Goal: Obtain resource: Download file/media

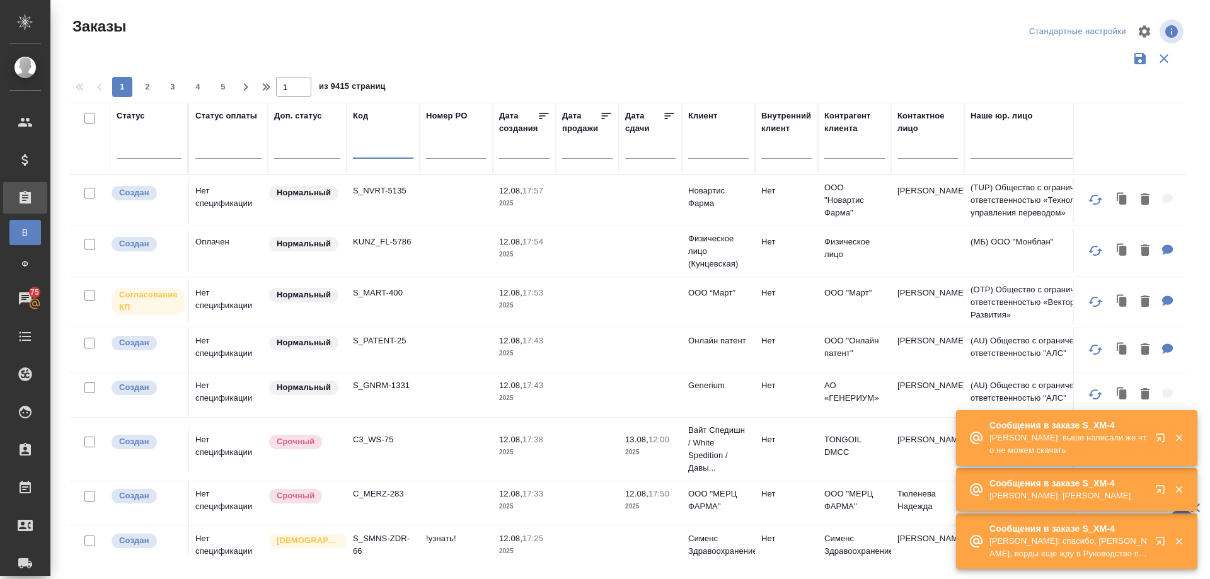
click at [363, 149] on input "text" at bounding box center [383, 151] width 60 height 16
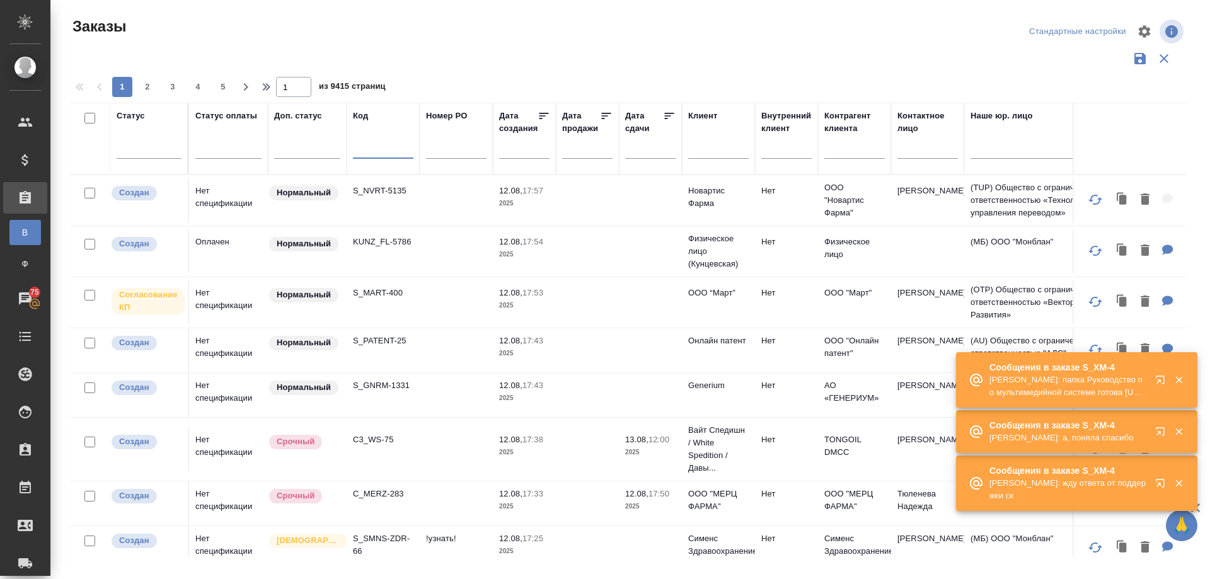
paste input "KZH_SanofiUA-2040"
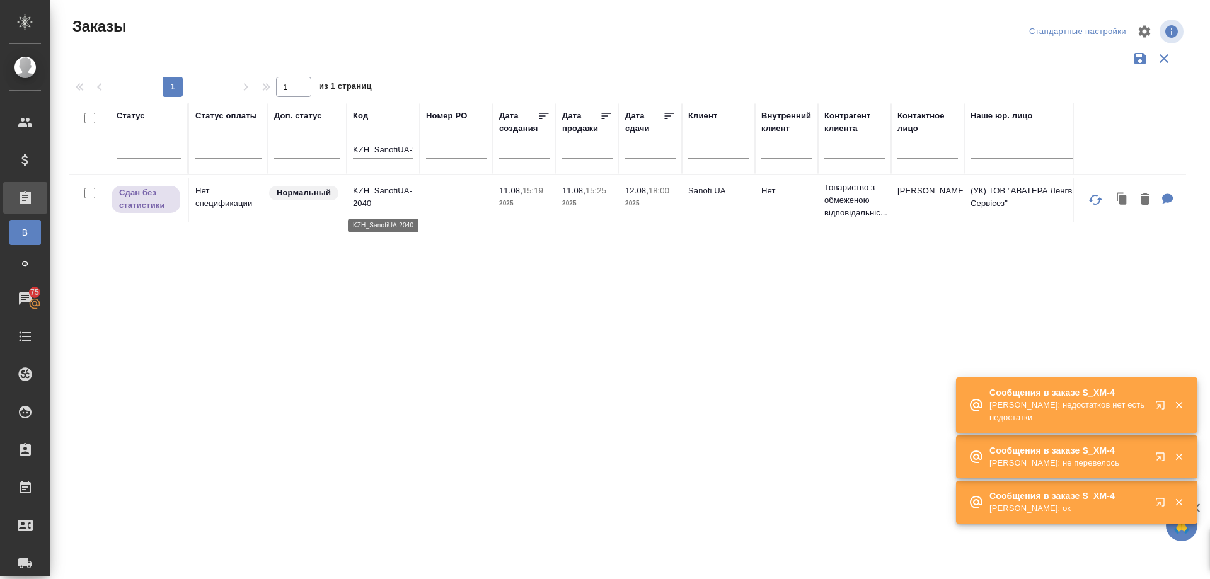
click at [366, 189] on p "KZH_SanofiUA-2040" at bounding box center [383, 197] width 60 height 25
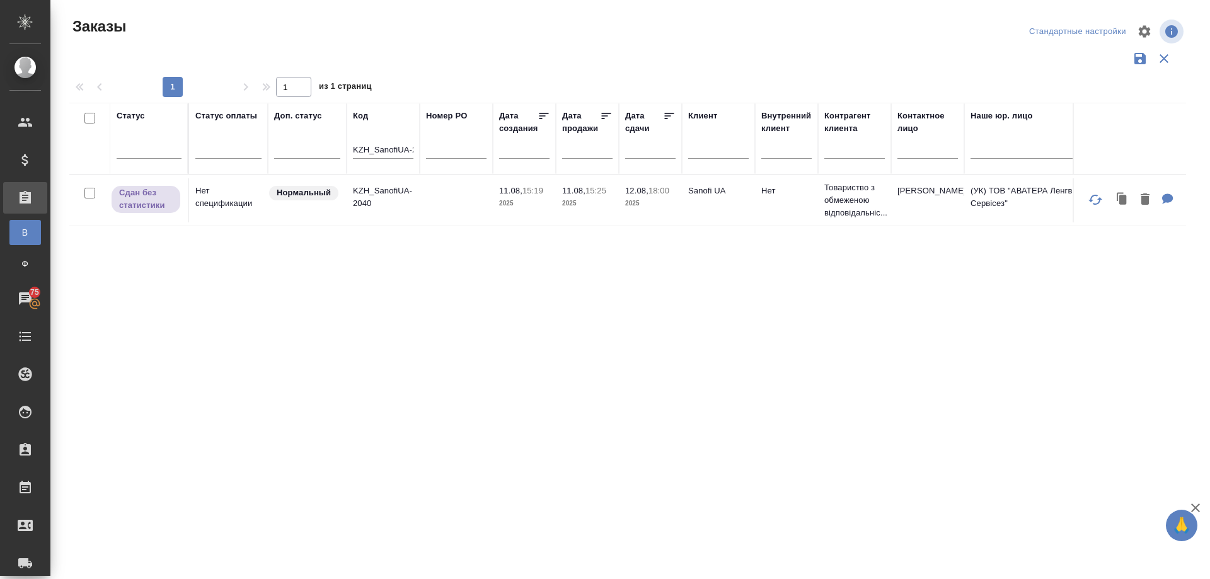
click at [399, 147] on input "KZH_SanofiUA-2040" at bounding box center [383, 151] width 60 height 16
click at [367, 192] on p "KZH_SanofiUA-2042" at bounding box center [383, 197] width 60 height 25
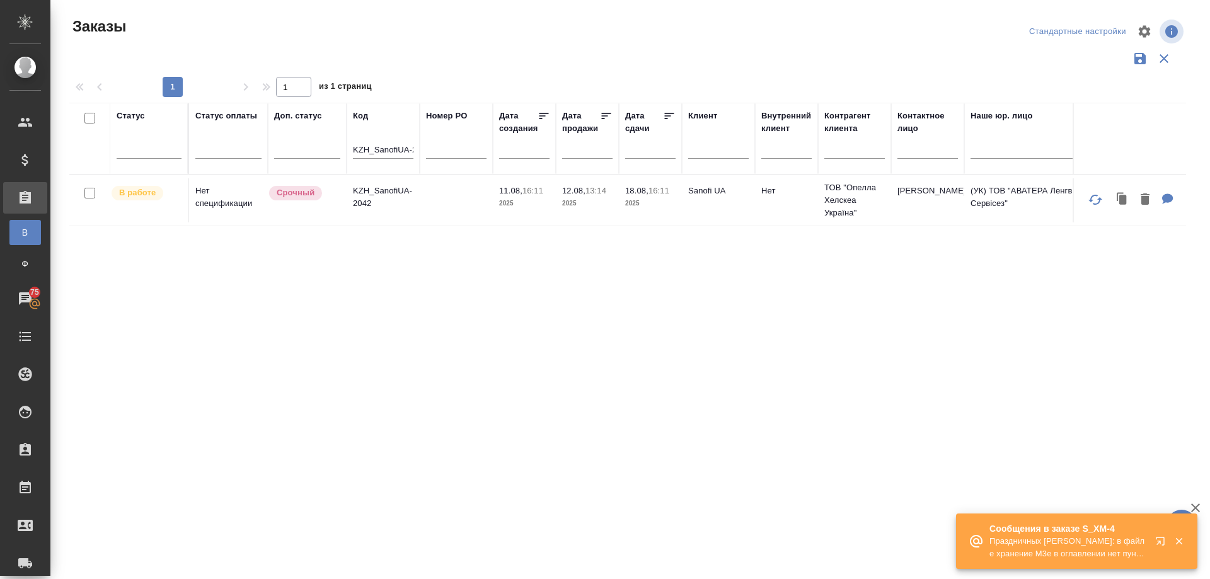
click at [391, 151] on input "KZH_SanofiUA-2042" at bounding box center [383, 151] width 60 height 16
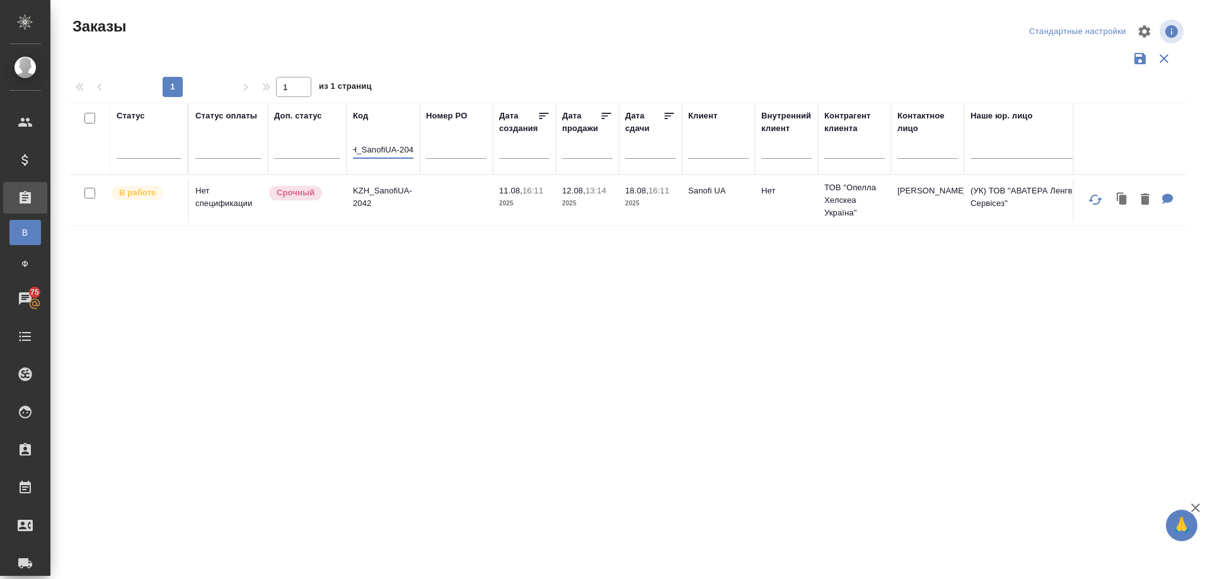
scroll to position [0, 17]
type input "KZH_SanofiUA-2041"
click at [373, 189] on p "KZH_SanofiUA-2041" at bounding box center [383, 197] width 60 height 25
click at [710, 146] on input "text" at bounding box center [718, 151] width 60 height 16
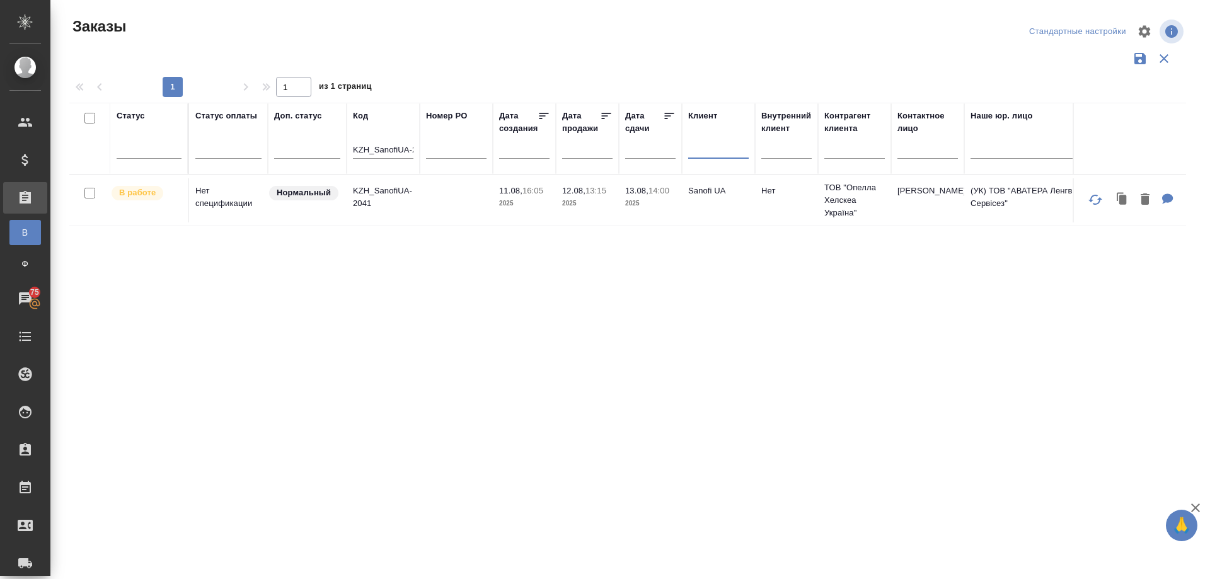
paste input "sanofi ua"
type input "sanofi ua"
drag, startPoint x: 353, startPoint y: 147, endPoint x: 467, endPoint y: 147, distance: 114.1
click at [467, 147] on tr "Статус Статус оплаты Доп. статус Код KZH_SanofiUA-2041 Номер PO Дата создания Д…" at bounding box center [1124, 139] width 2110 height 72
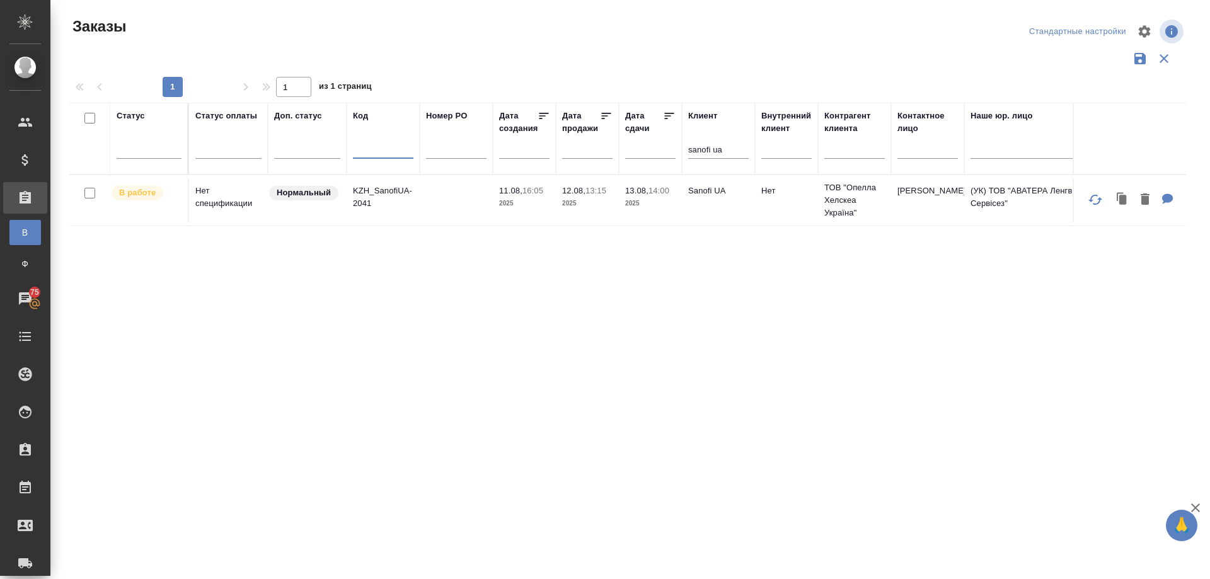
scroll to position [0, 0]
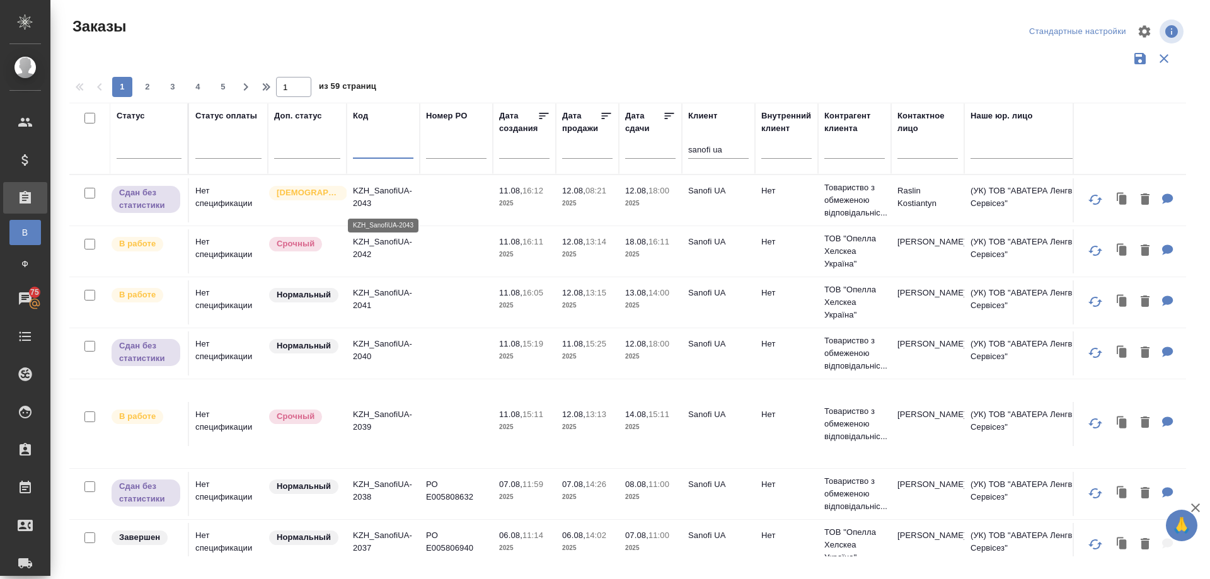
click at [380, 192] on p "KZH_SanofiUA-2043" at bounding box center [383, 197] width 60 height 25
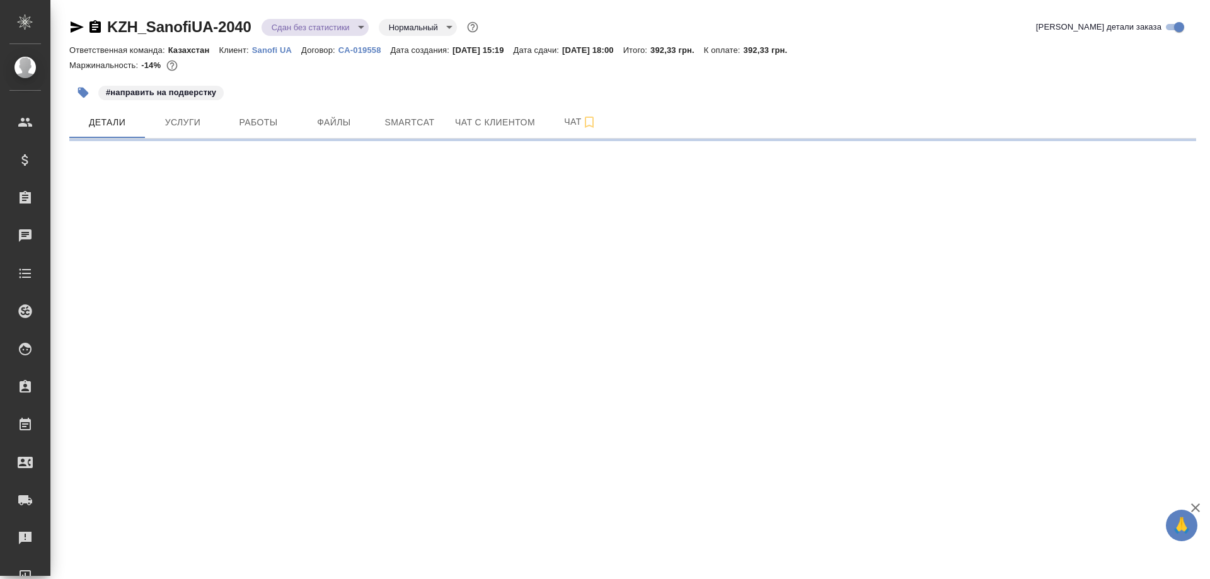
select select "RU"
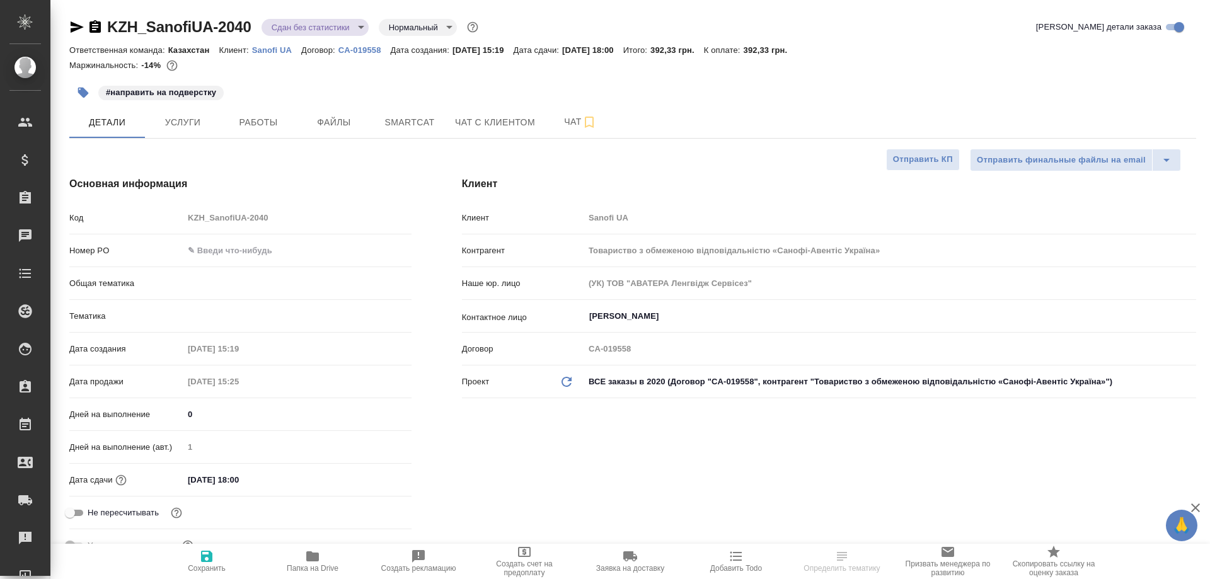
type textarea "x"
type input "Matveeva Anastasia"
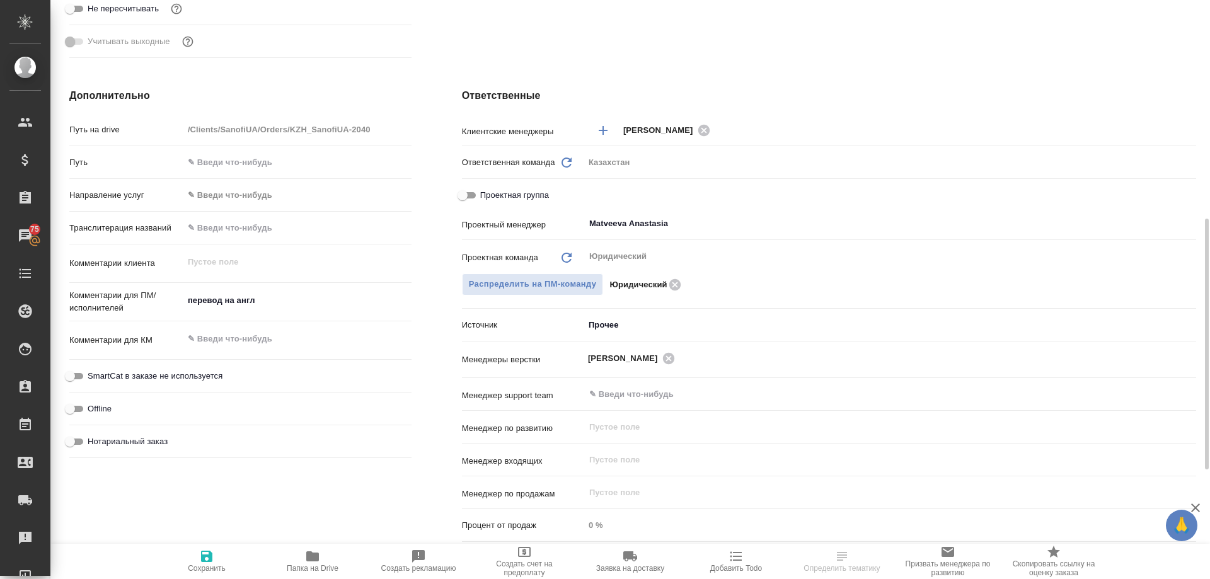
scroll to position [756, 0]
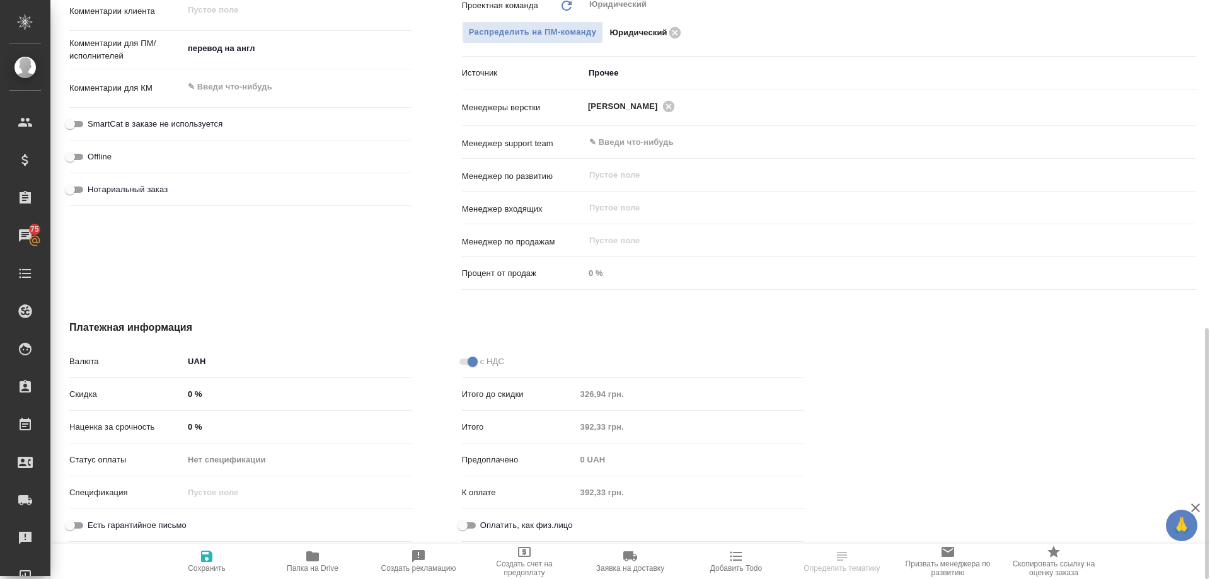
click at [311, 555] on icon "button" at bounding box center [312, 556] width 13 height 10
type textarea "x"
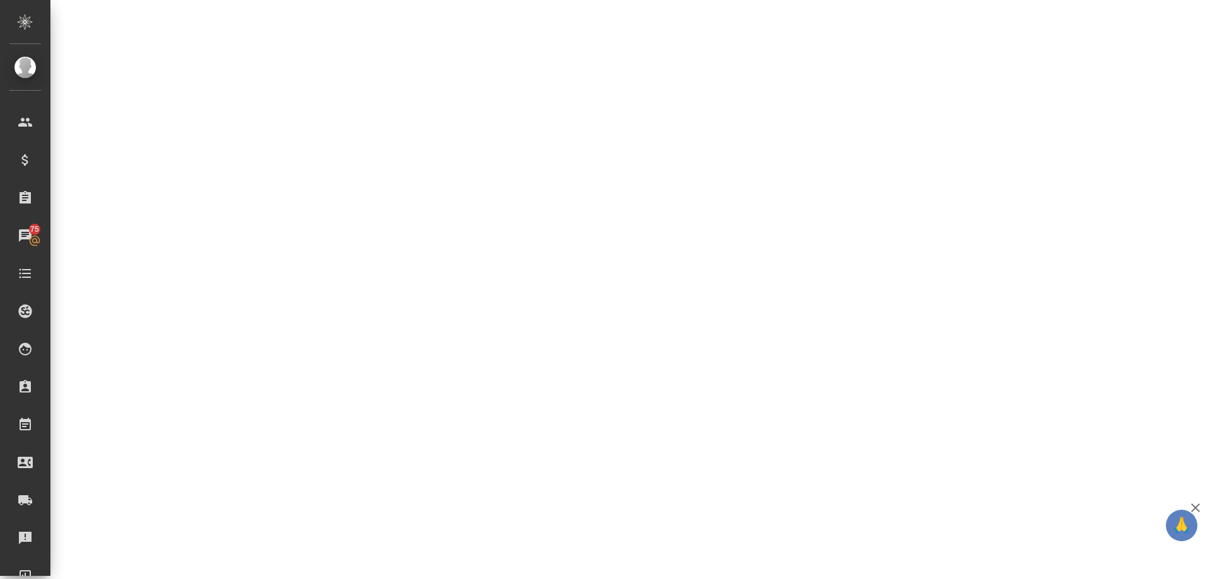
select select "RU"
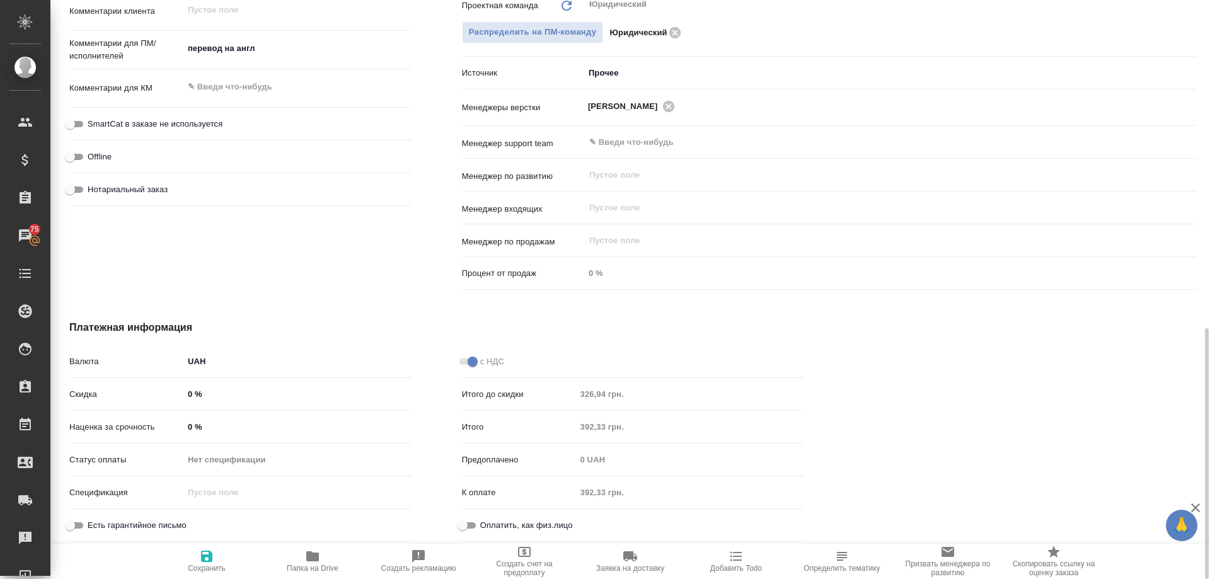
type textarea "x"
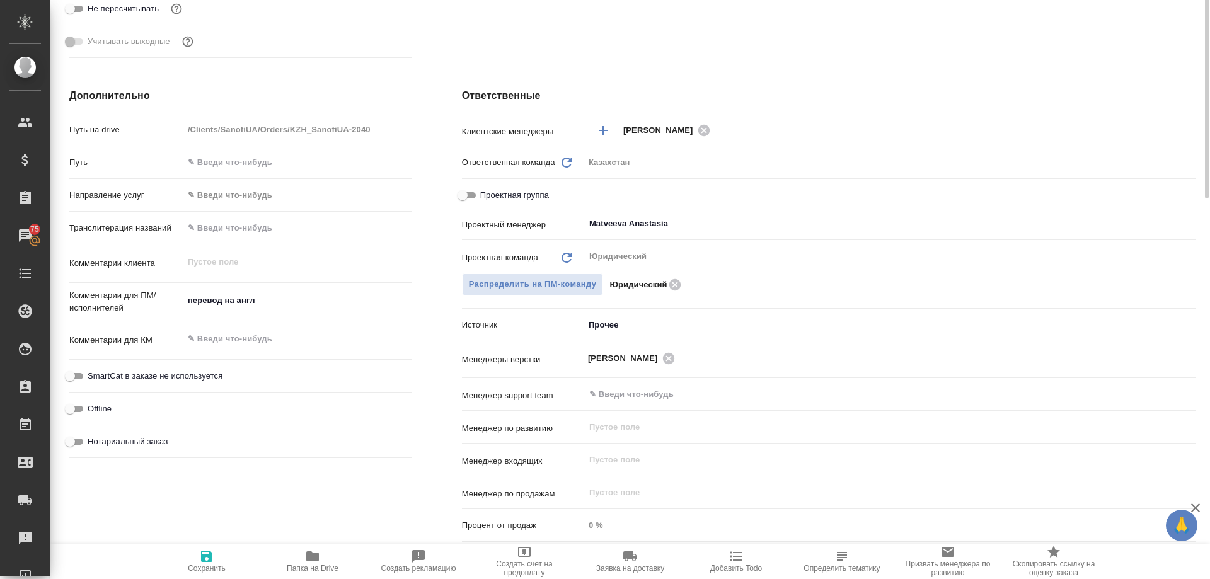
scroll to position [189, 0]
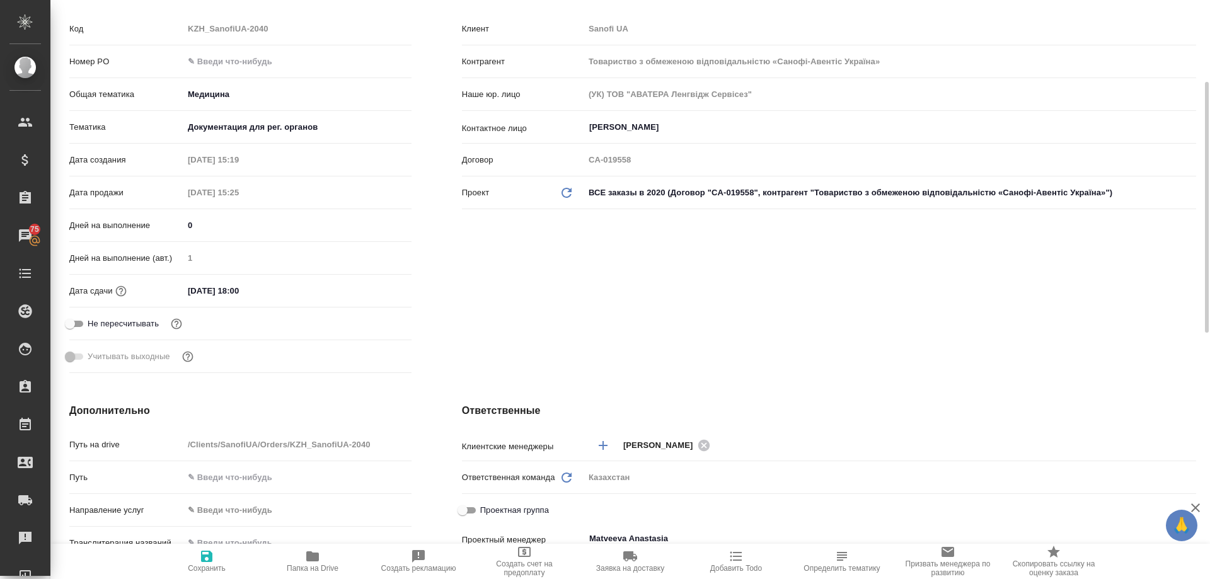
type textarea "x"
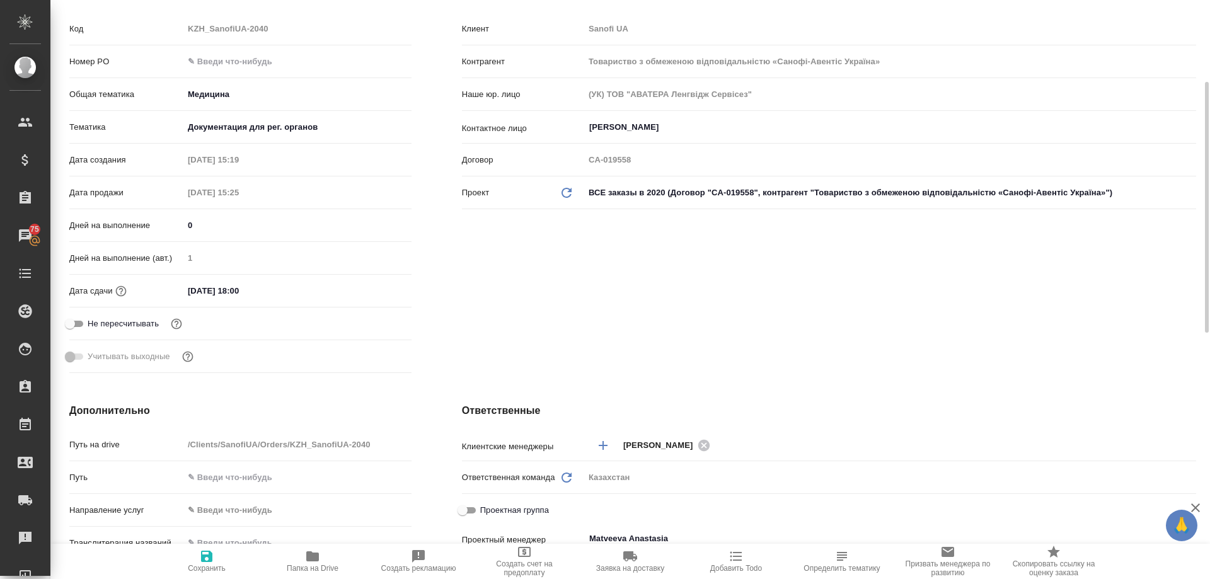
type textarea "x"
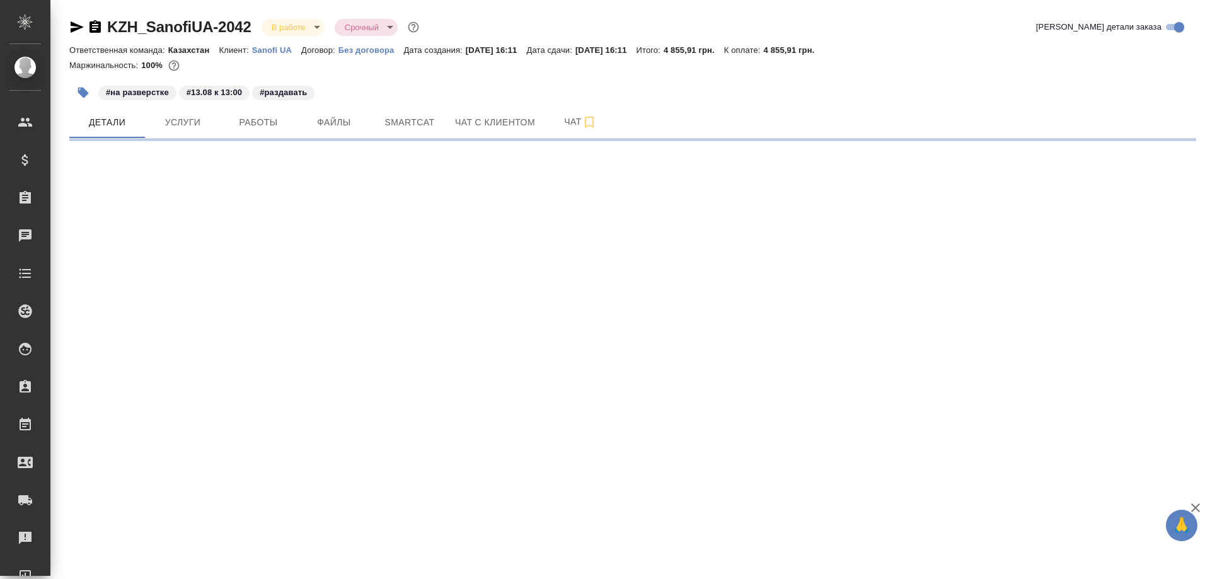
select select "RU"
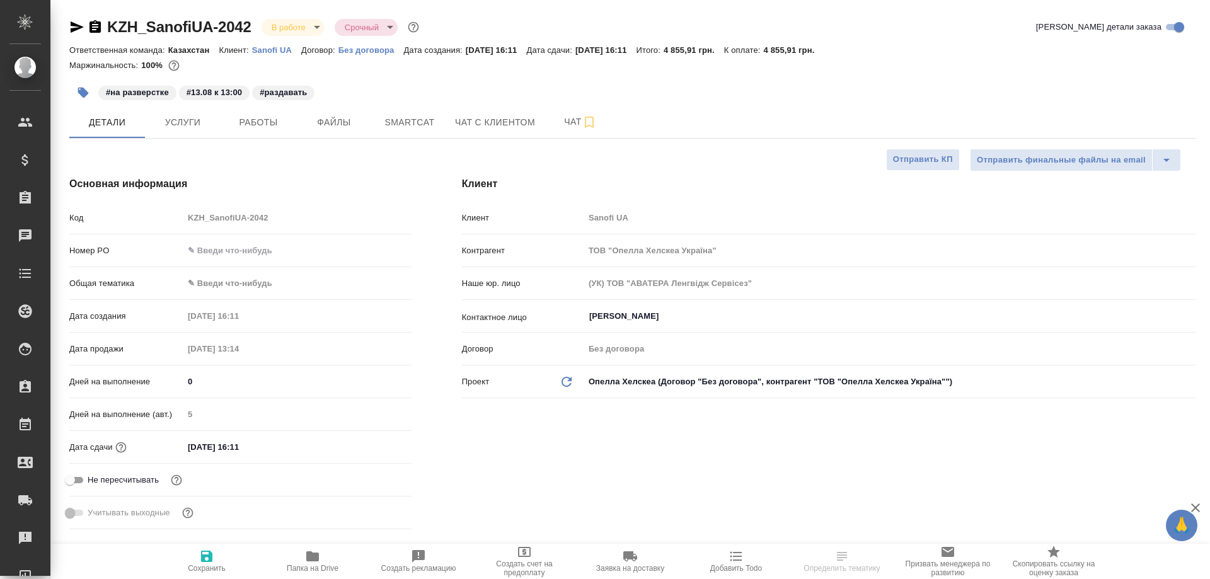
type textarea "x"
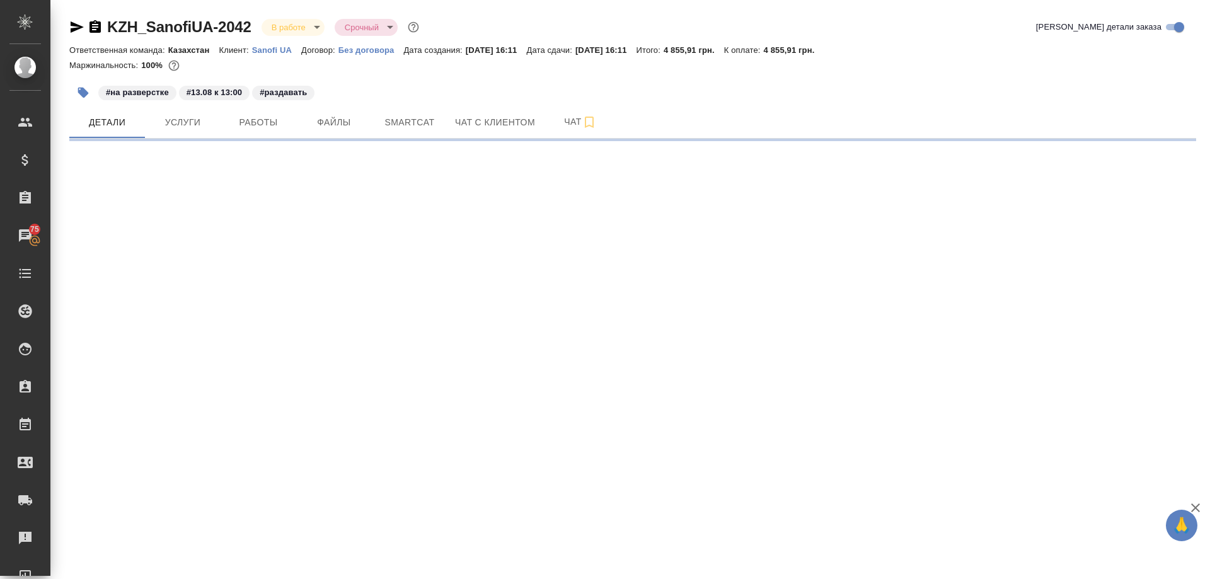
select select "RU"
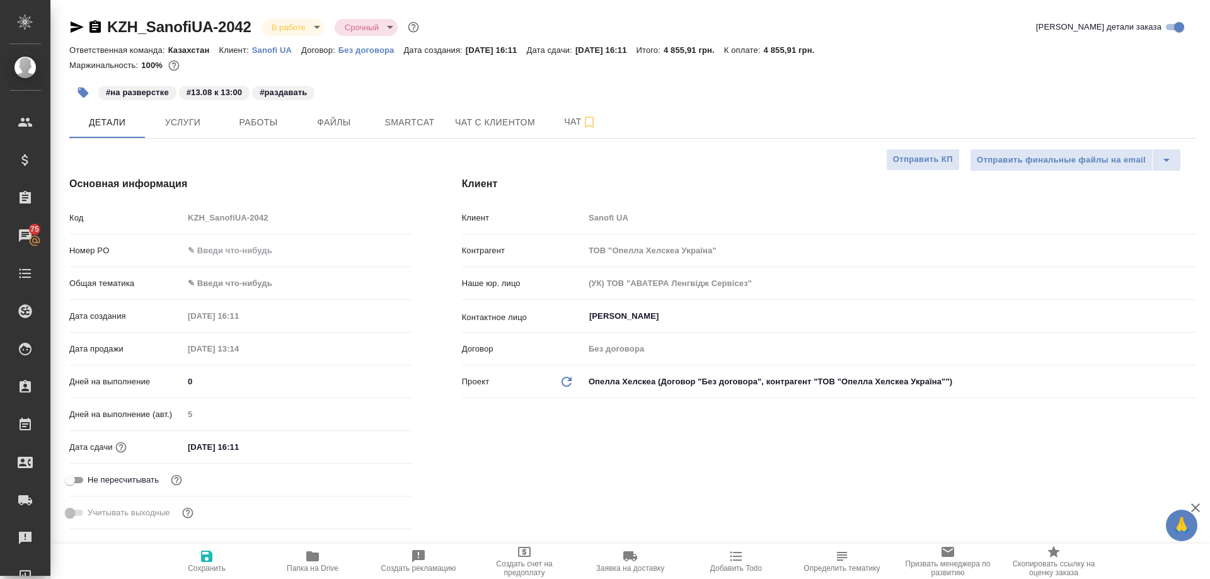
type textarea "x"
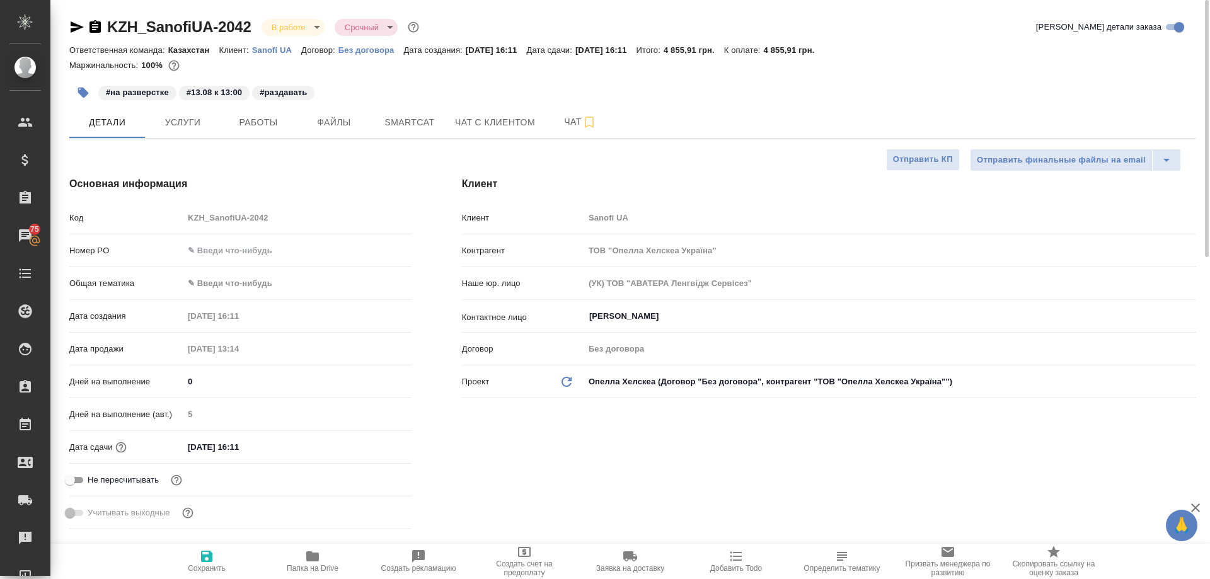
type textarea "x"
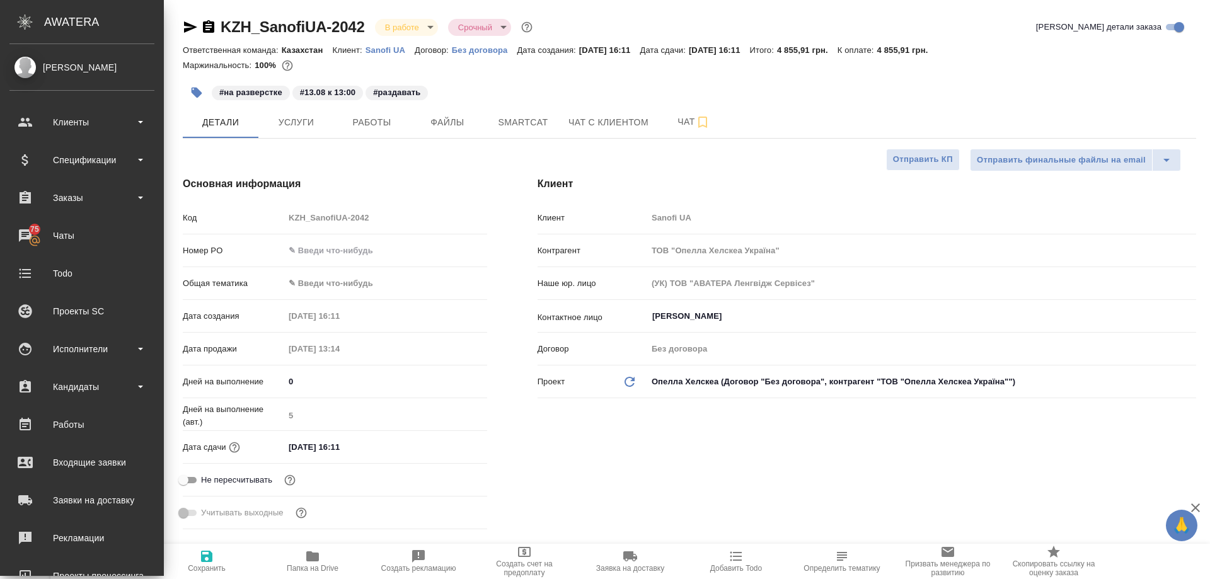
type textarea "x"
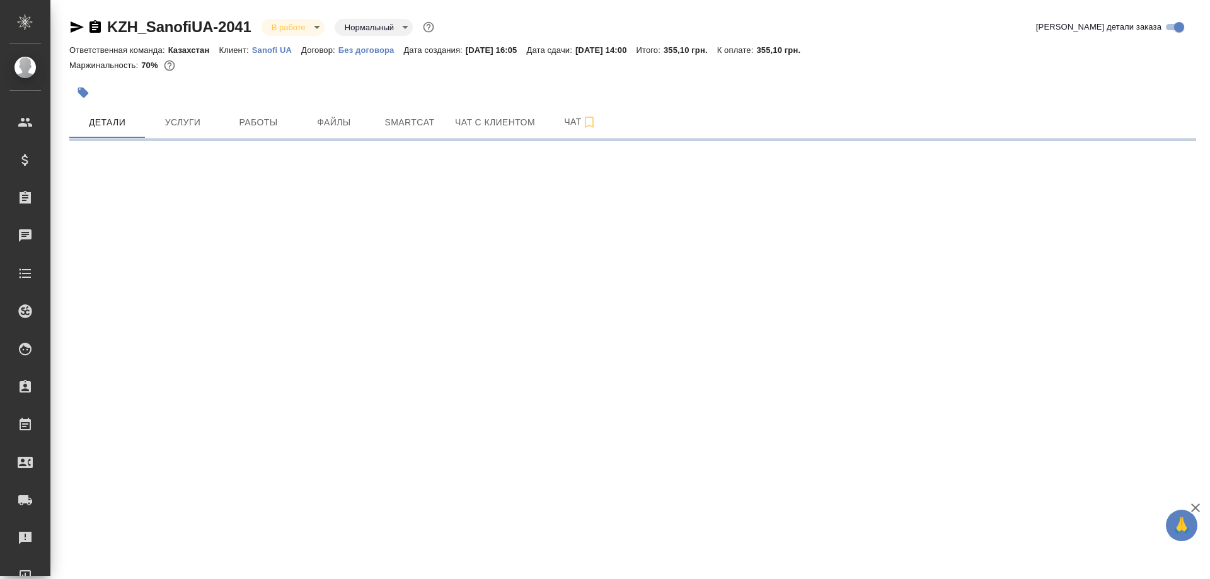
select select "RU"
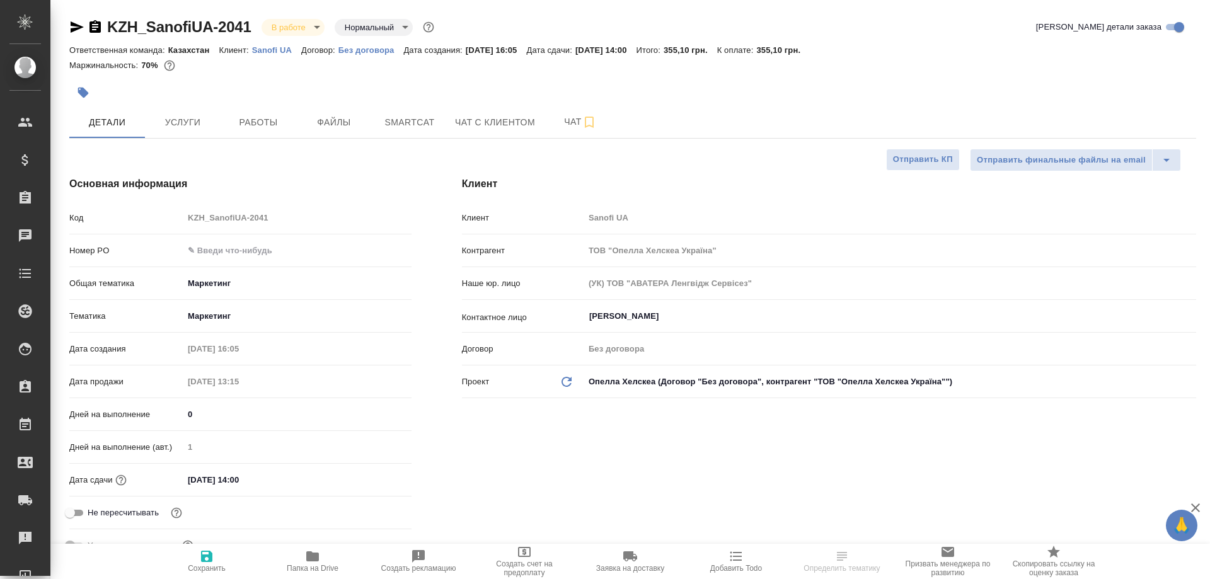
type textarea "x"
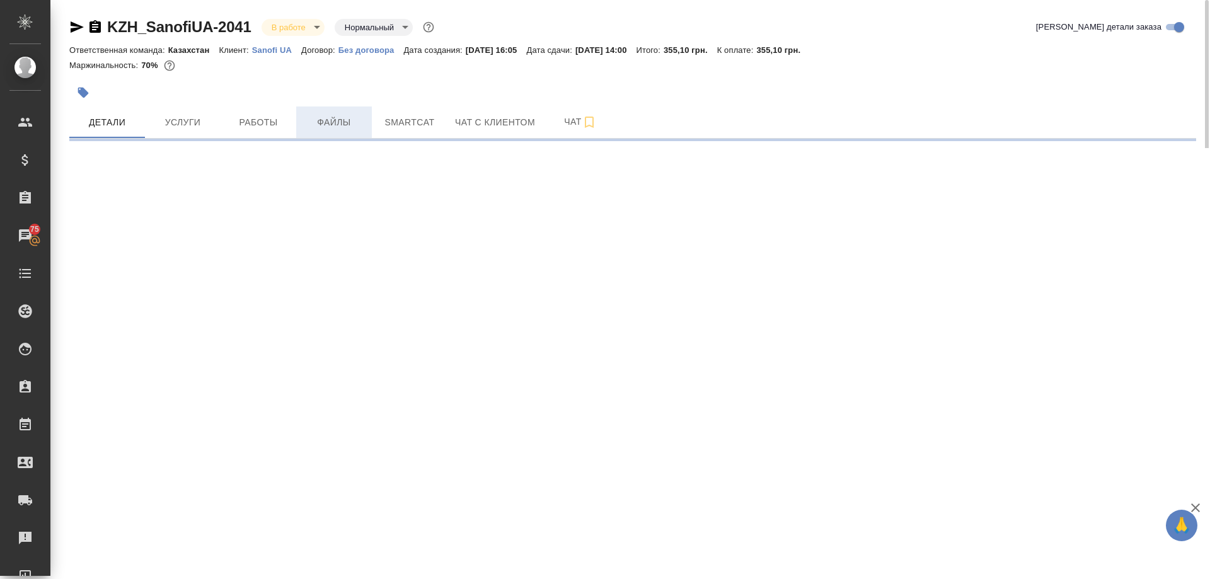
click at [326, 125] on span "Файлы" at bounding box center [334, 123] width 60 height 16
select select "RU"
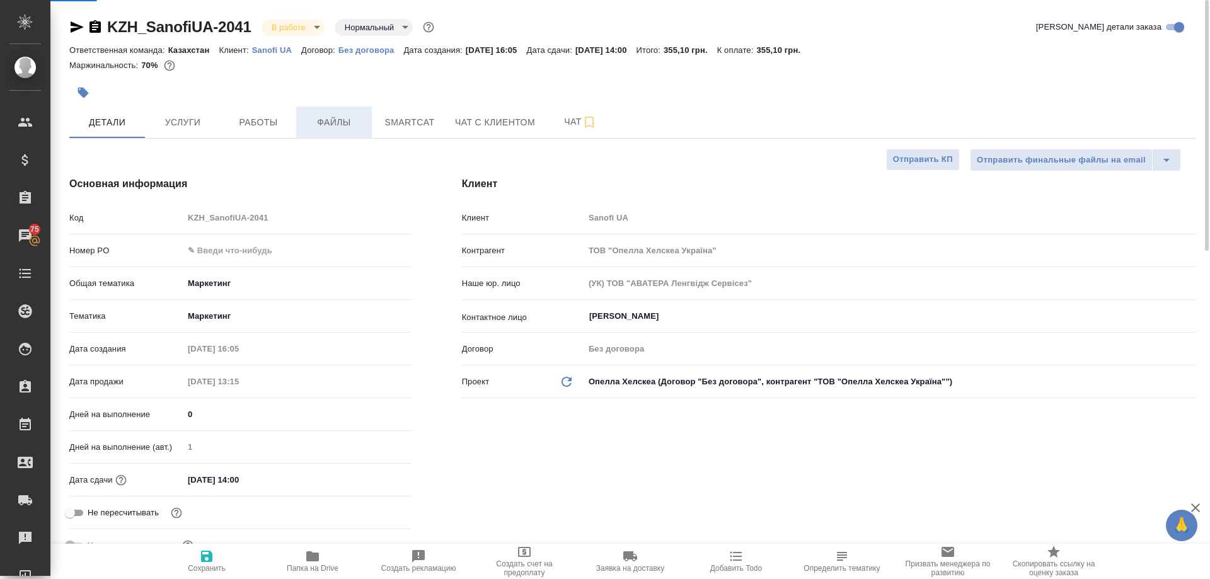
type textarea "x"
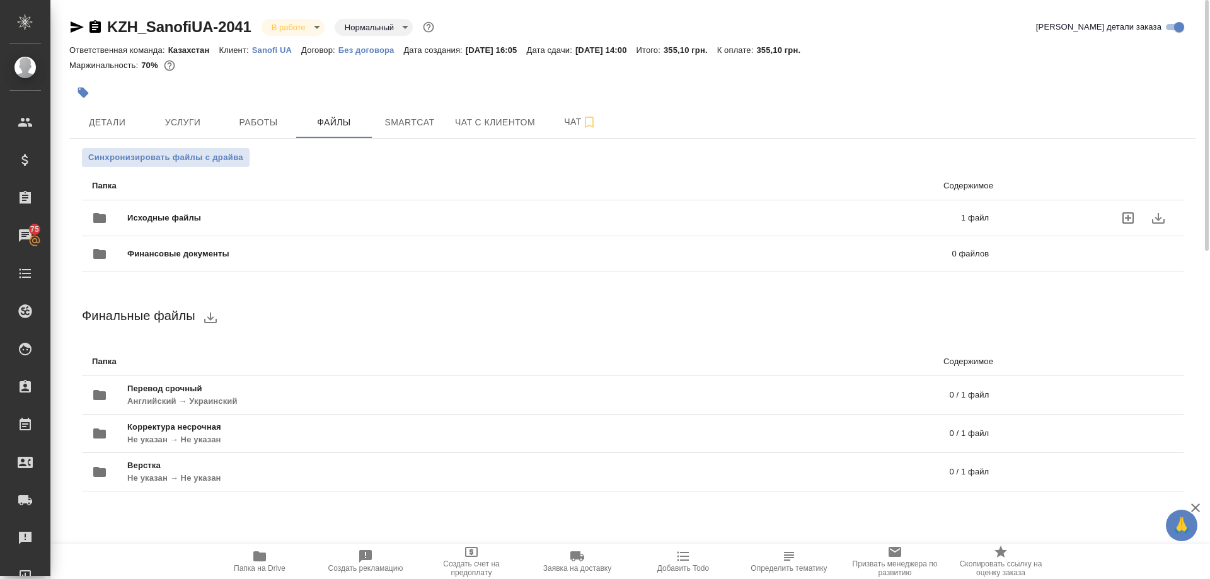
click at [164, 219] on span "Исходные файлы" at bounding box center [354, 218] width 454 height 13
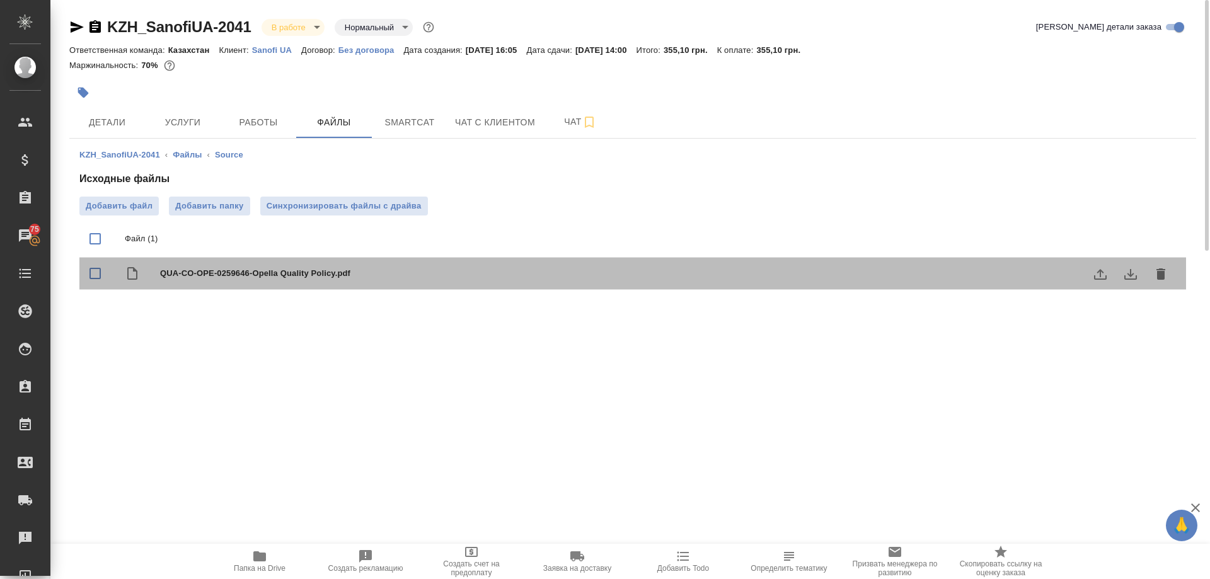
click at [197, 271] on span "QUA-CO-OPE-0259646-Opella Quality Policy.pdf" at bounding box center [658, 273] width 996 height 13
checkbox input "true"
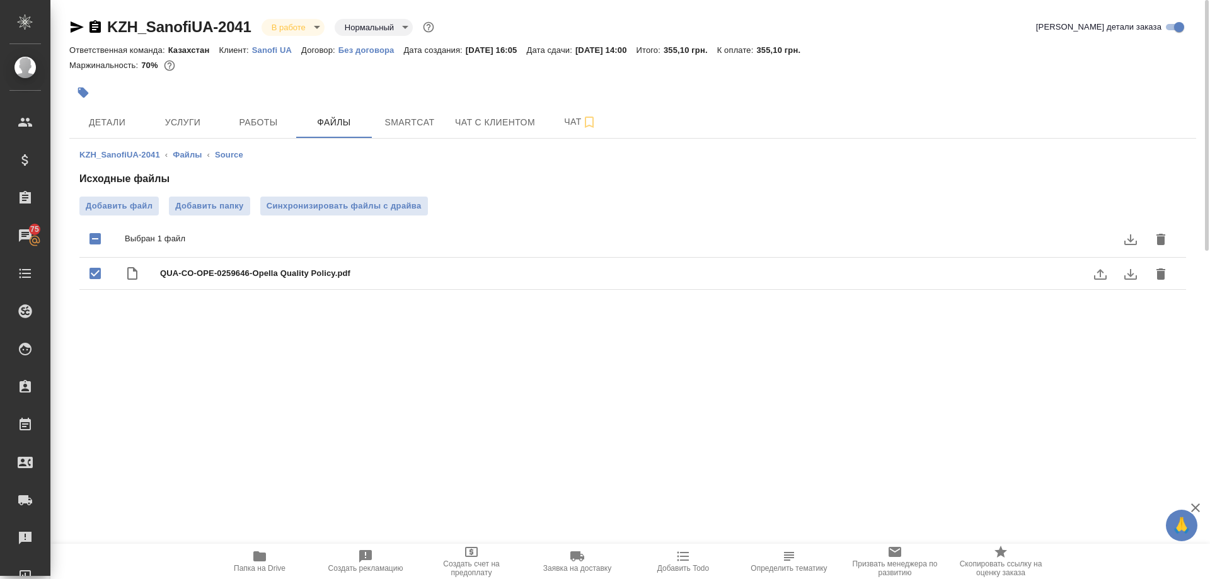
click at [255, 271] on span "QUA-CO-OPE-0259646-Opella Quality Policy.pdf" at bounding box center [658, 273] width 996 height 13
checkbox input "false"
click at [1129, 272] on icon "download" at bounding box center [1130, 274] width 15 height 15
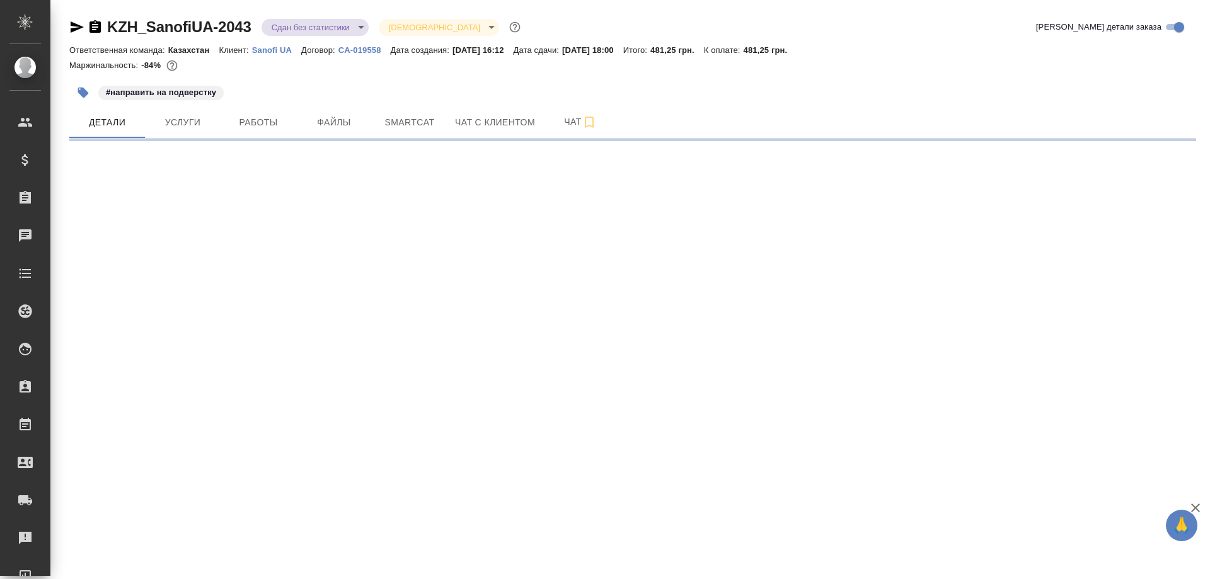
select select "RU"
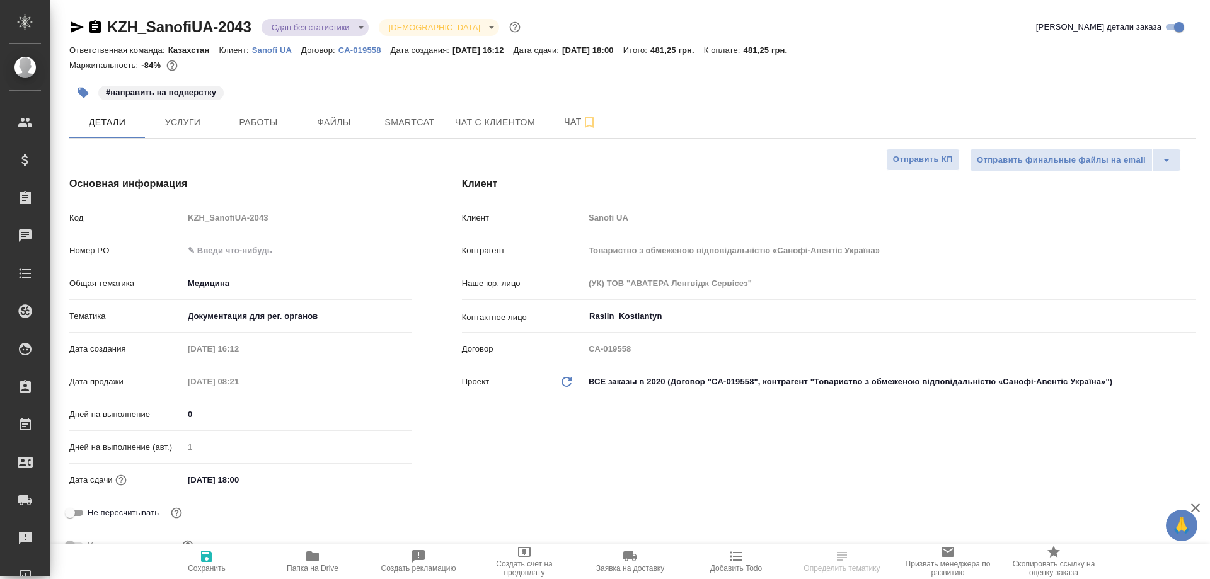
type textarea "x"
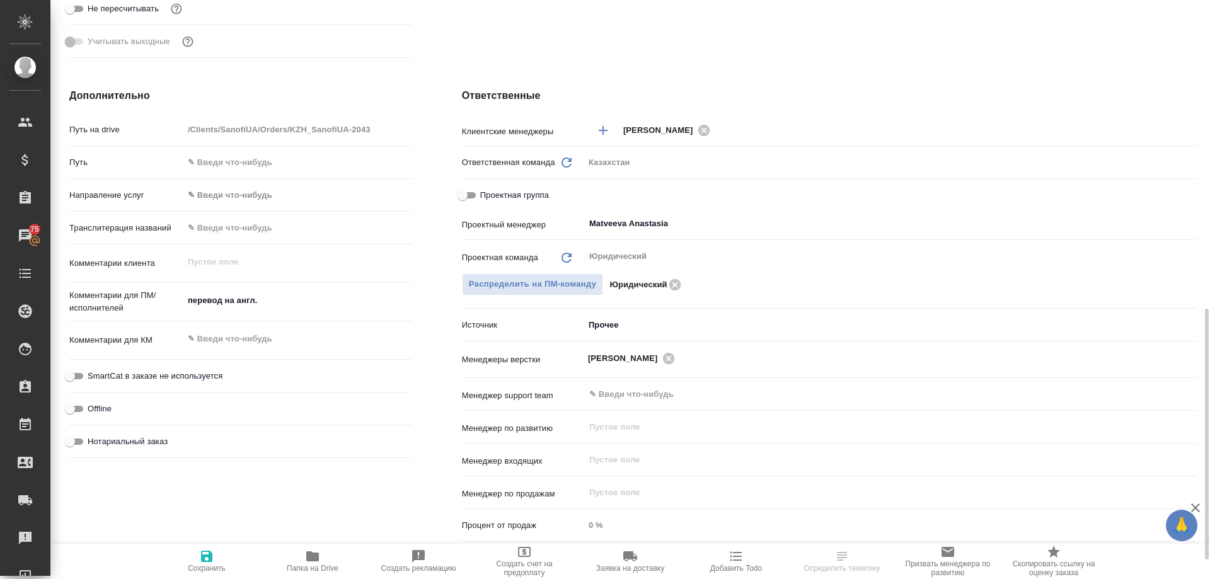
scroll to position [756, 0]
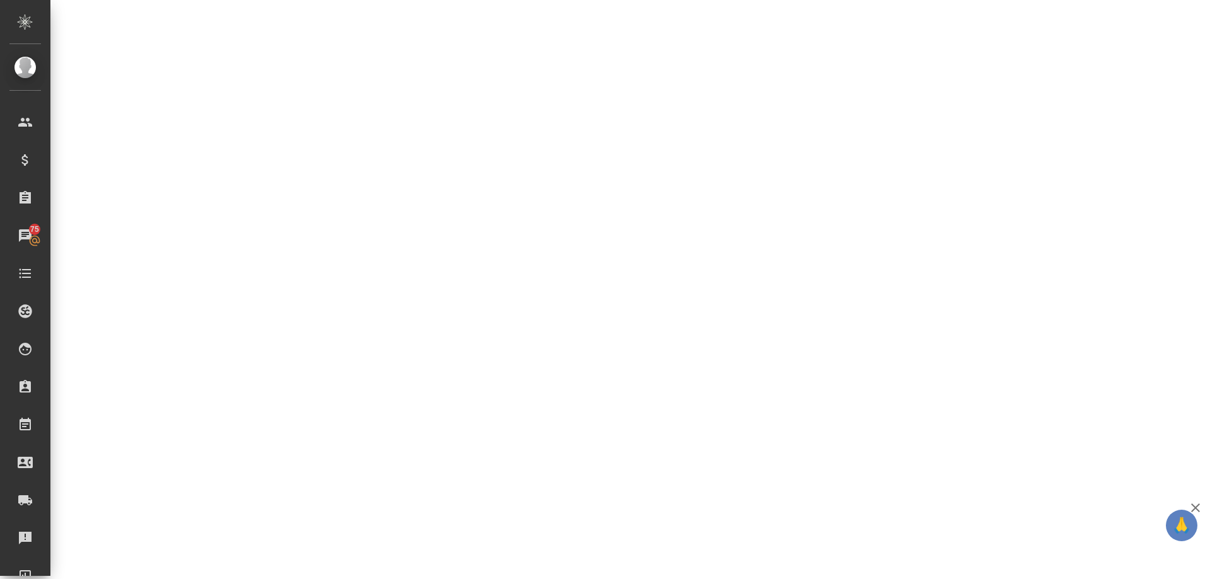
select select "RU"
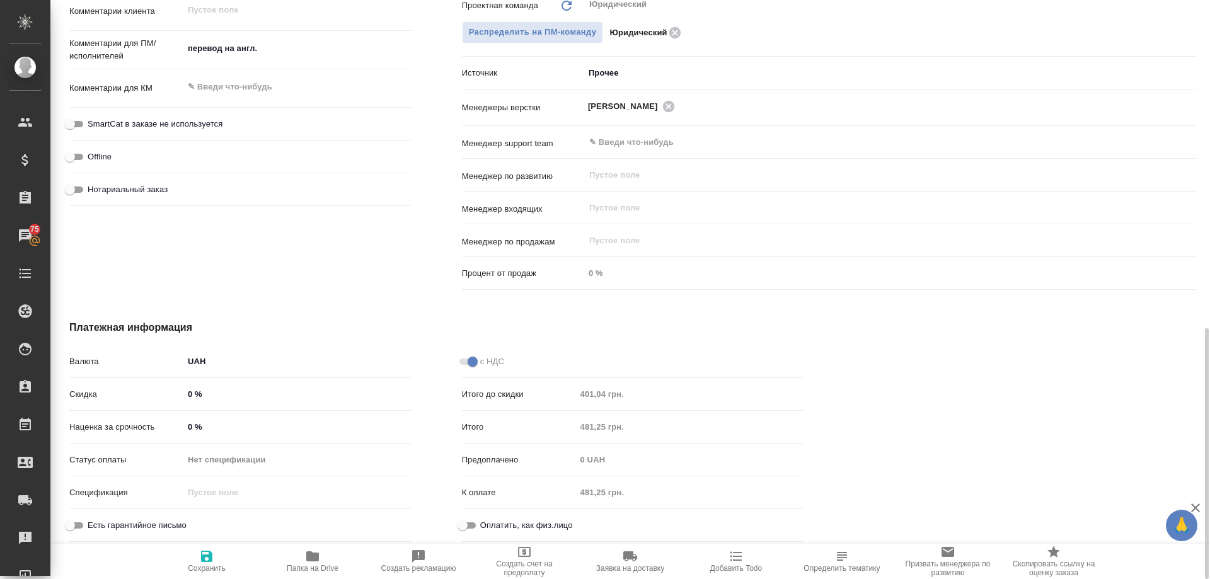
type textarea "x"
click at [313, 555] on icon "button" at bounding box center [312, 556] width 13 height 10
type textarea "x"
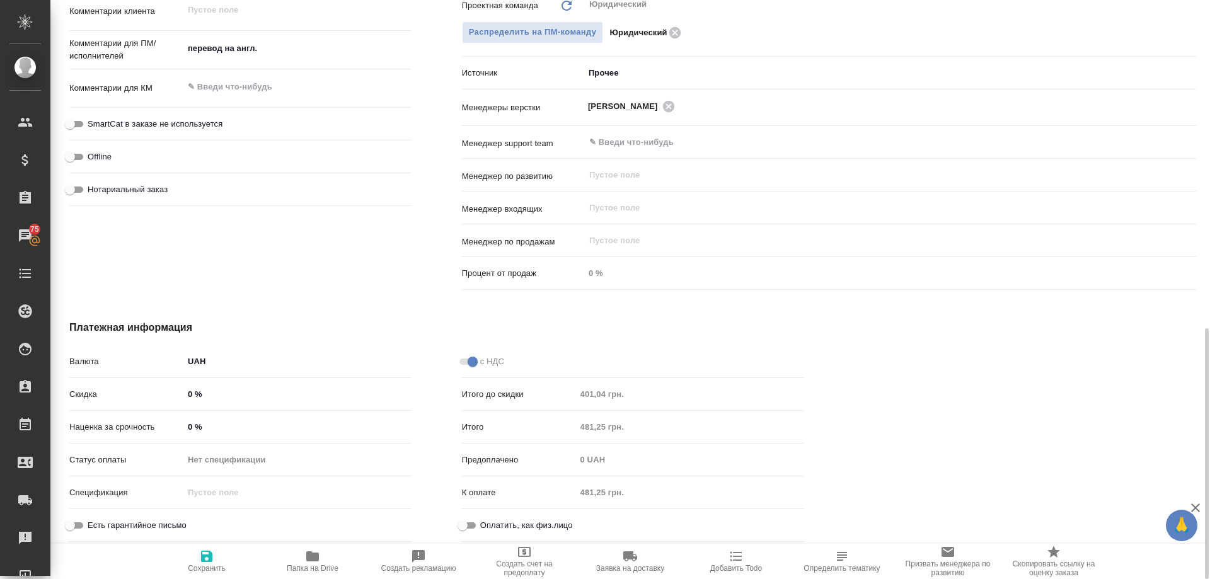
type textarea "x"
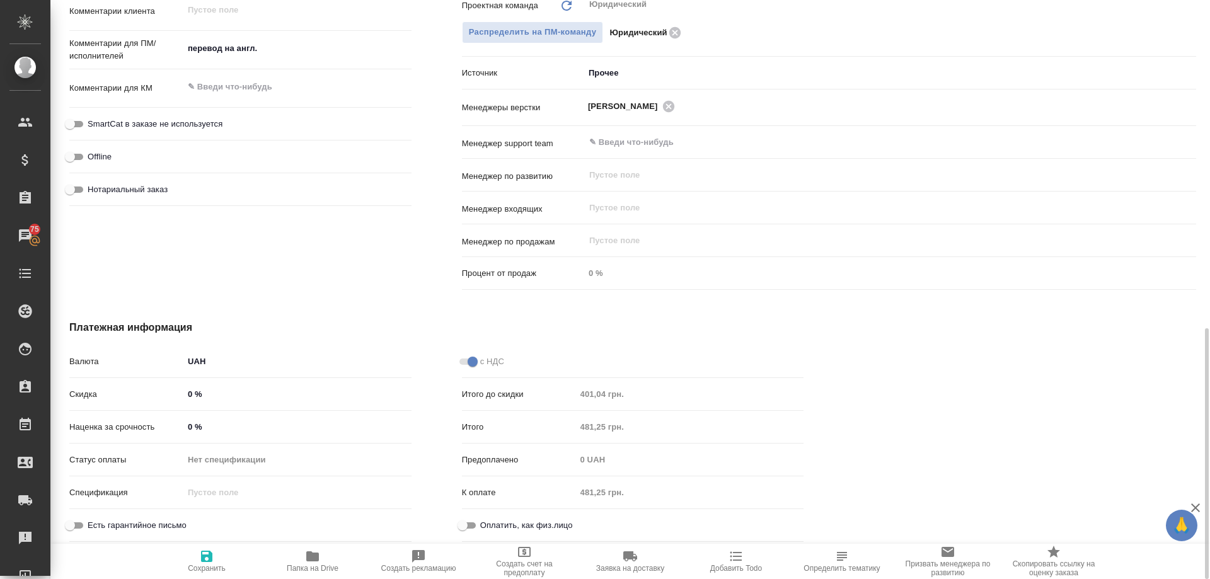
type textarea "x"
